Goal: Go to known website: Go to known website

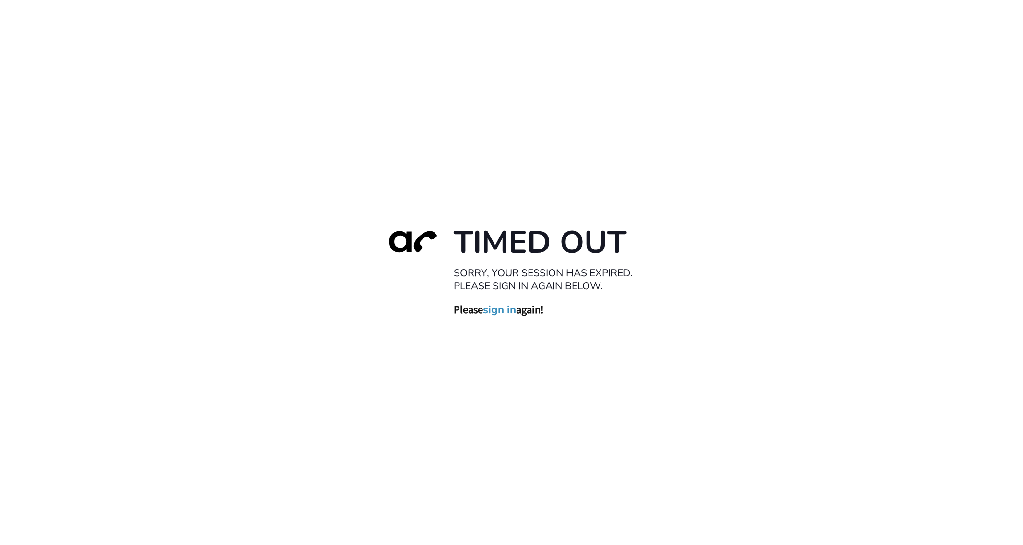
click at [508, 82] on div "Timed Out Sorry, your session has expired. Please sign in again below. Please s…" at bounding box center [511, 272] width 1023 height 545
click at [500, 307] on link "sign in" at bounding box center [500, 309] width 33 height 13
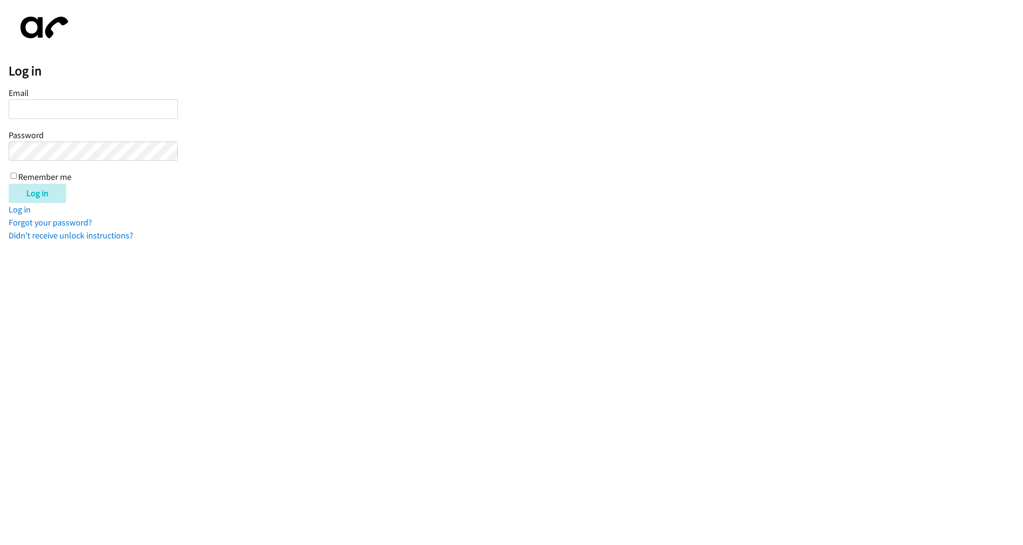
click at [224, 181] on form "Email Password Remember me Log in" at bounding box center [516, 144] width 1015 height 118
click at [239, 58] on div "Log in Email Password Remember me Log in Log in Forgot your password? Didn't re…" at bounding box center [516, 125] width 1015 height 233
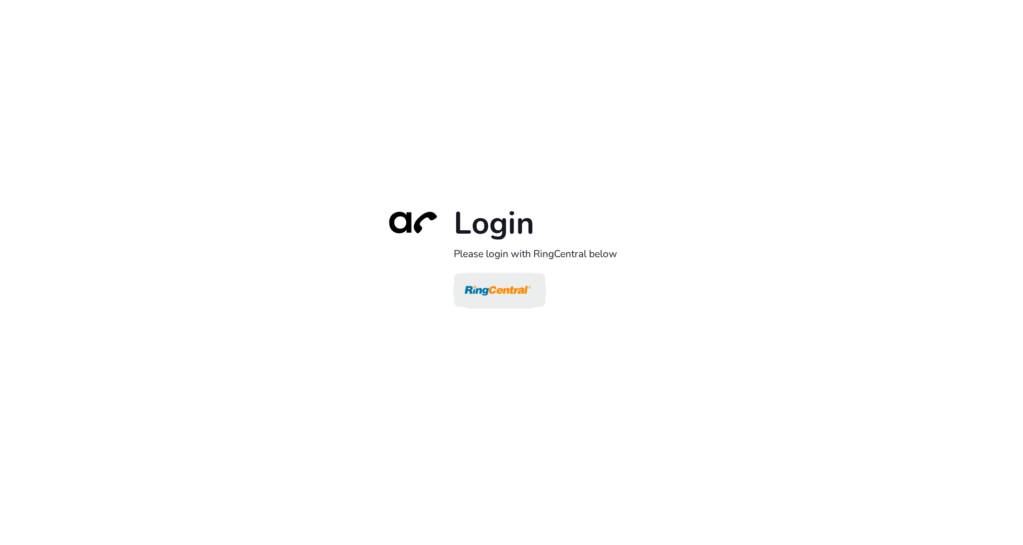
click at [470, 282] on img at bounding box center [498, 290] width 66 height 31
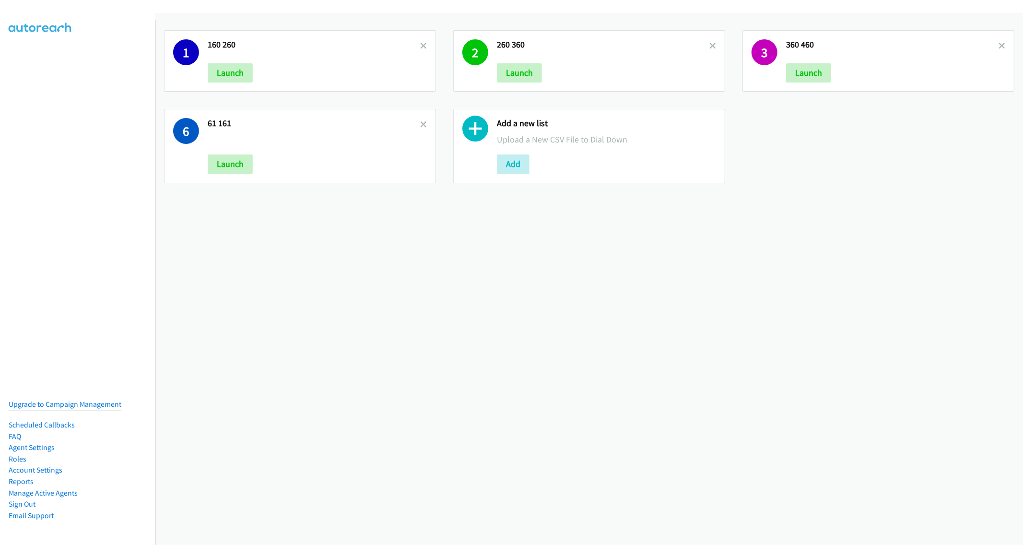
click at [593, 267] on div "1 160 260 Launch 2 260 360 Launch 3 360 460 Launch 6 61 161 Launch Add a new li…" at bounding box center [589, 279] width 868 height 532
click at [839, 148] on div "1 160 260 Launch 2 260 360 Launch 3 360 460 Launch 6 61 161 Launch Add a new li…" at bounding box center [589, 107] width 868 height 170
